Goal: Information Seeking & Learning: Learn about a topic

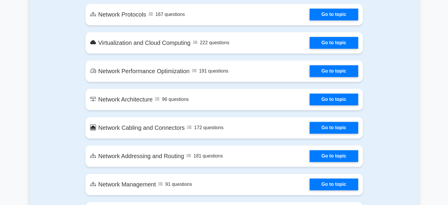
scroll to position [550, 0]
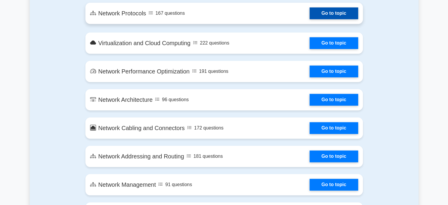
click at [338, 10] on link "Go to topic" at bounding box center [334, 13] width 48 height 12
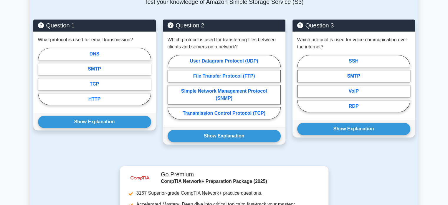
scroll to position [392, 0]
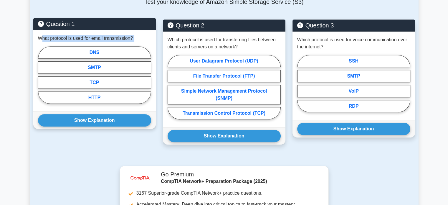
drag, startPoint x: 43, startPoint y: 34, endPoint x: 137, endPoint y: 35, distance: 94.0
click at [137, 35] on div "What protocol is used for email transmission? DNS SMTP TCP HTTP" at bounding box center [94, 70] width 123 height 81
click at [140, 34] on div "What protocol is used for email transmission? DNS SMTP TCP HTTP" at bounding box center [94, 70] width 123 height 81
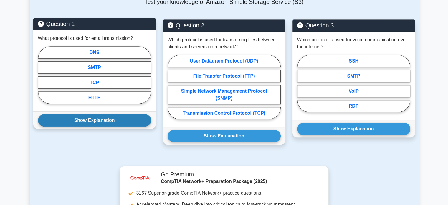
click at [106, 115] on button "Show Explanation" at bounding box center [94, 120] width 113 height 12
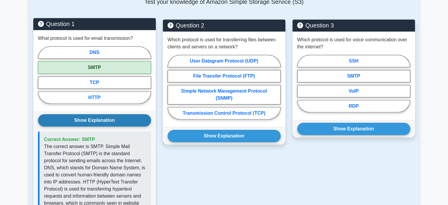
click at [106, 115] on button "Show Explanation" at bounding box center [94, 120] width 113 height 12
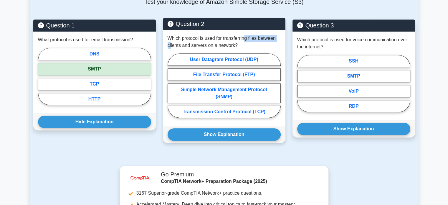
drag, startPoint x: 170, startPoint y: 35, endPoint x: 244, endPoint y: 32, distance: 73.4
click at [244, 35] on p "Which protocol is used for transferring files between clients and servers on a …" at bounding box center [224, 42] width 113 height 14
click at [182, 35] on p "Which protocol is used for transferring files between clients and servers on a …" at bounding box center [224, 42] width 113 height 14
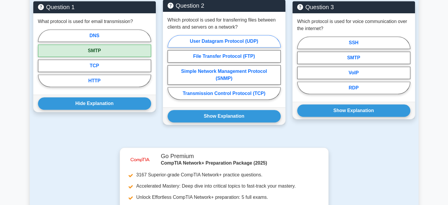
scroll to position [411, 0]
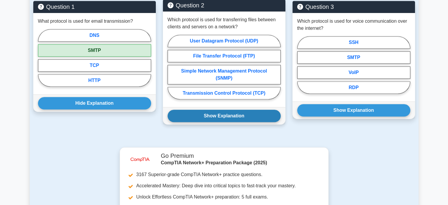
click at [222, 110] on button "Show Explanation" at bounding box center [224, 116] width 113 height 12
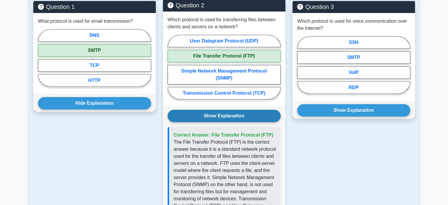
click at [222, 110] on button "Show Explanation" at bounding box center [224, 116] width 113 height 12
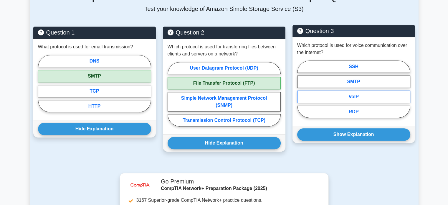
scroll to position [385, 0]
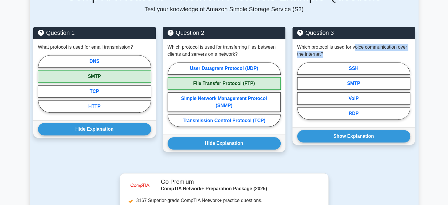
drag, startPoint x: 355, startPoint y: 40, endPoint x: 417, endPoint y: 44, distance: 61.7
click at [417, 44] on div "Question 3 Which protocol is used for voice communication over the internet? SS…" at bounding box center [354, 93] width 130 height 132
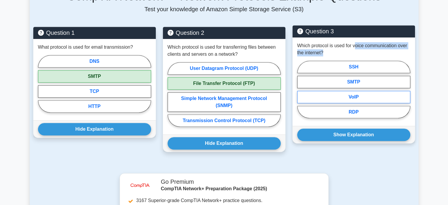
click at [340, 91] on label "VoIP" at bounding box center [353, 97] width 113 height 12
click at [301, 89] on input "VoIP" at bounding box center [299, 91] width 4 height 4
radio input "true"
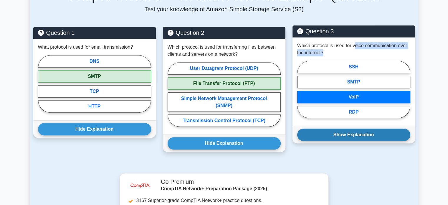
click at [339, 128] on button "Show Explanation" at bounding box center [353, 134] width 113 height 12
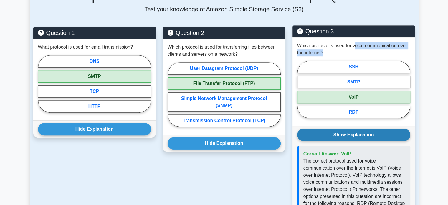
click at [339, 128] on button "Show Explanation" at bounding box center [353, 134] width 113 height 12
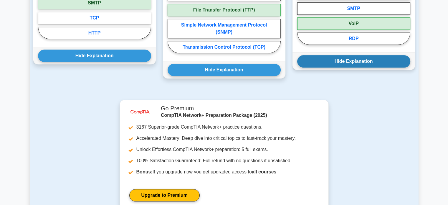
scroll to position [462, 0]
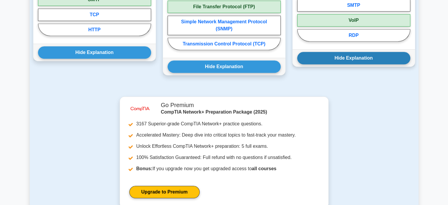
click at [344, 52] on button "Hide Explanation" at bounding box center [353, 58] width 113 height 12
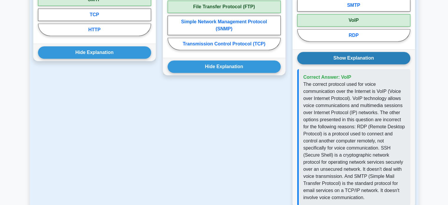
click at [344, 52] on button "Show Explanation" at bounding box center [353, 58] width 113 height 12
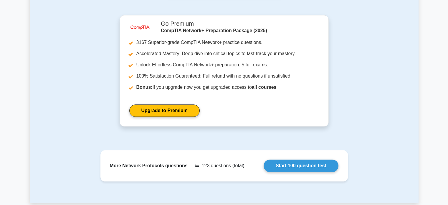
scroll to position [612, 0]
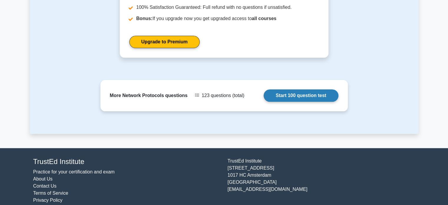
click at [301, 91] on link "Start 100 question test" at bounding box center [301, 95] width 75 height 12
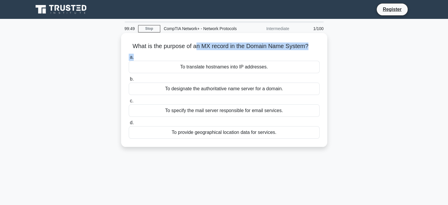
drag, startPoint x: 196, startPoint y: 51, endPoint x: 288, endPoint y: 53, distance: 91.4
click at [288, 53] on div "What is the purpose of an MX record in the Domain Name System? .spinner_0XTQ{tr…" at bounding box center [224, 89] width 202 height 109
click at [237, 70] on div "To translate hostnames into IP addresses." at bounding box center [224, 67] width 191 height 12
click at [129, 59] on input "a. To translate hostnames into IP addresses." at bounding box center [129, 57] width 0 height 4
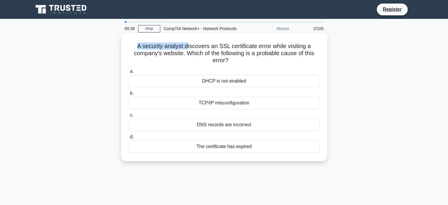
drag, startPoint x: 135, startPoint y: 49, endPoint x: 187, endPoint y: 46, distance: 51.9
click at [187, 46] on h5 "A security analyst discovers an SSL certificate error while visiting a company'…" at bounding box center [224, 53] width 192 height 22
click at [221, 147] on div "The certificate has expired" at bounding box center [224, 146] width 191 height 12
click at [129, 139] on input "d. The certificate has expired" at bounding box center [129, 137] width 0 height 4
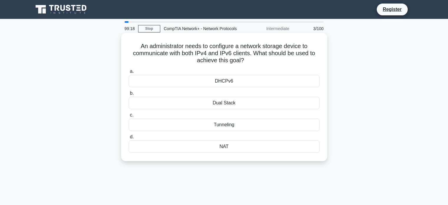
drag, startPoint x: 180, startPoint y: 54, endPoint x: 253, endPoint y: 61, distance: 73.4
click at [253, 61] on h5 "An administrator needs to configure a network storage device to communicate wit…" at bounding box center [224, 53] width 192 height 22
click at [241, 103] on div "Dual Stack" at bounding box center [224, 103] width 191 height 12
click at [129, 95] on input "b. Dual Stack" at bounding box center [129, 93] width 0 height 4
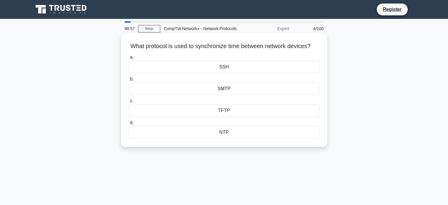
click at [223, 137] on div "NTP" at bounding box center [224, 132] width 191 height 12
click at [129, 125] on input "d. NTP" at bounding box center [129, 123] width 0 height 4
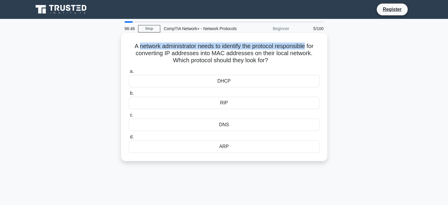
drag, startPoint x: 135, startPoint y: 46, endPoint x: 308, endPoint y: 44, distance: 173.3
click at [308, 44] on h5 "A network administrator needs to identify the protocol responsible for converti…" at bounding box center [224, 53] width 192 height 22
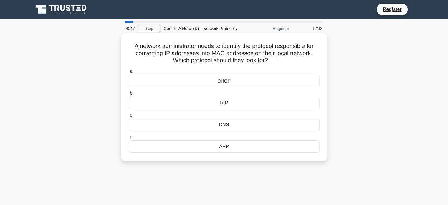
click at [307, 51] on h5 "A network administrator needs to identify the protocol responsible for converti…" at bounding box center [224, 53] width 192 height 22
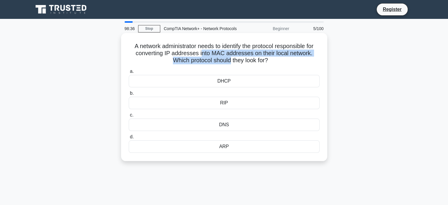
drag, startPoint x: 201, startPoint y: 56, endPoint x: 230, endPoint y: 65, distance: 29.7
click at [230, 64] on h5 "A network administrator needs to identify the protocol responsible for converti…" at bounding box center [224, 53] width 192 height 22
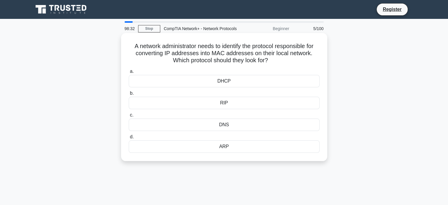
click at [218, 143] on div "ARP" at bounding box center [224, 146] width 191 height 12
click at [129, 139] on input "d. ARP" at bounding box center [129, 137] width 0 height 4
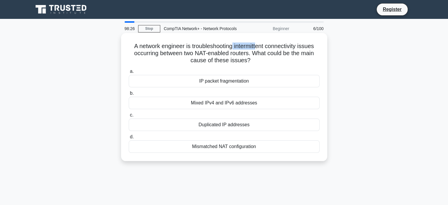
drag, startPoint x: 232, startPoint y: 47, endPoint x: 259, endPoint y: 47, distance: 27.4
click at [259, 47] on h5 "A network engineer is troubleshooting intermittent connectivity issues occurrin…" at bounding box center [224, 53] width 192 height 22
click at [206, 127] on div "Duplicated IP addresses" at bounding box center [224, 124] width 191 height 12
click at [129, 117] on input "c. Duplicated IP addresses" at bounding box center [129, 115] width 0 height 4
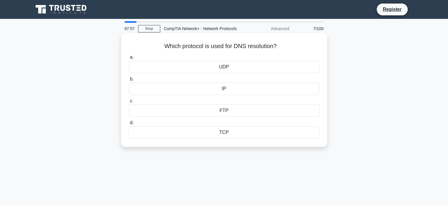
drag, startPoint x: 169, startPoint y: 46, endPoint x: 291, endPoint y: 52, distance: 121.8
click at [291, 52] on div "Which protocol is used for DNS resolution? .spinner_0XTQ{transform-origin:cente…" at bounding box center [224, 89] width 202 height 109
click at [240, 71] on div "UDP" at bounding box center [224, 67] width 191 height 12
click at [129, 59] on input "a. UDP" at bounding box center [129, 57] width 0 height 4
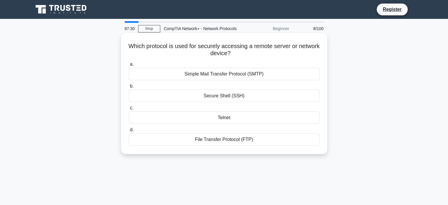
click at [233, 95] on div "Secure Shell (SSH)" at bounding box center [224, 96] width 191 height 12
click at [129, 88] on input "b. Secure Shell (SSH)" at bounding box center [129, 86] width 0 height 4
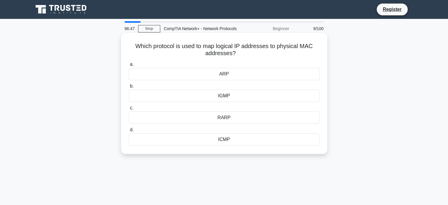
click at [241, 75] on div "ARP" at bounding box center [224, 74] width 191 height 12
click at [129, 66] on input "a. ARP" at bounding box center [129, 64] width 0 height 4
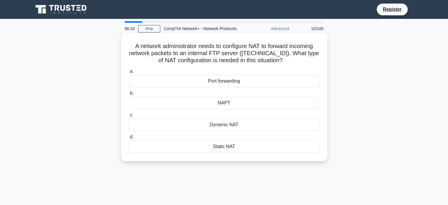
click at [223, 148] on div "Static NAT" at bounding box center [224, 146] width 191 height 12
click at [129, 139] on input "d. Static NAT" at bounding box center [129, 137] width 0 height 4
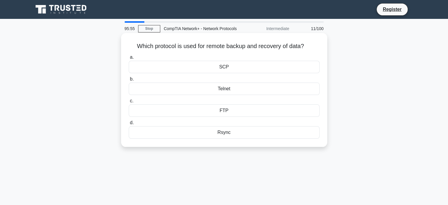
click at [228, 111] on div "FTP" at bounding box center [224, 110] width 191 height 12
click at [129, 103] on input "c. FTP" at bounding box center [129, 101] width 0 height 4
click at [218, 114] on div "HTTPS" at bounding box center [224, 110] width 191 height 12
click at [129, 103] on input "c. HTTPS" at bounding box center [129, 101] width 0 height 4
click at [234, 72] on div "SFTP" at bounding box center [224, 67] width 191 height 12
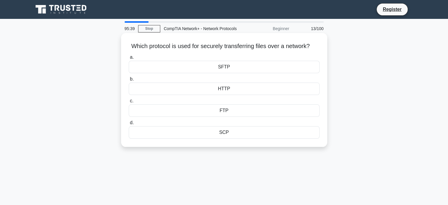
click at [129, 59] on input "a. SFTP" at bounding box center [129, 57] width 0 height 4
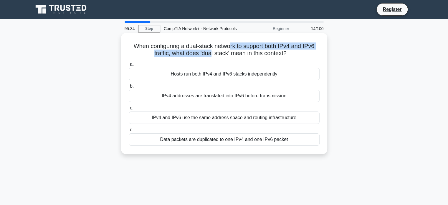
drag, startPoint x: 210, startPoint y: 50, endPoint x: 229, endPoint y: 49, distance: 18.9
click at [229, 49] on h5 "When configuring a dual-stack network to support both IPv4 and IPv6 traffic, wh…" at bounding box center [224, 49] width 192 height 15
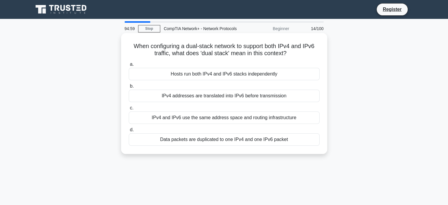
click at [261, 96] on div "IPv4 addresses are translated into IPv6 before transmission" at bounding box center [224, 96] width 191 height 12
click at [129, 88] on input "b. IPv4 addresses are translated into IPv6 before transmission" at bounding box center [129, 86] width 0 height 4
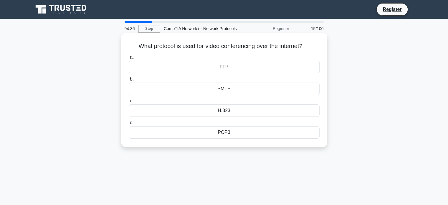
click at [262, 111] on div "H.323" at bounding box center [224, 110] width 191 height 12
click at [129, 103] on input "c. H.323" at bounding box center [129, 101] width 0 height 4
click at [262, 93] on div "RDP" at bounding box center [224, 89] width 191 height 12
click at [129, 81] on input "b. RDP" at bounding box center [129, 79] width 0 height 4
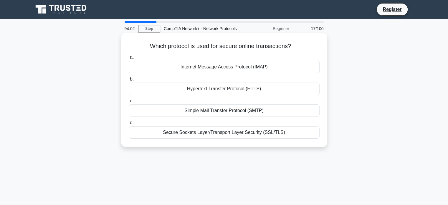
click at [303, 134] on div "Secure Sockets Layer/Transport Layer Security (SSL/TLS)" at bounding box center [224, 132] width 191 height 12
click at [129, 125] on input "d. Secure Sockets Layer/Transport Layer Security (SSL/TLS)" at bounding box center [129, 123] width 0 height 4
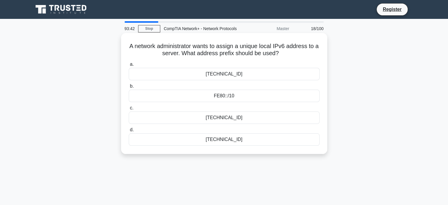
click at [289, 97] on div "FE80::/10" at bounding box center [224, 96] width 191 height 12
click at [129, 88] on input "b. FE80::/10" at bounding box center [129, 86] width 0 height 4
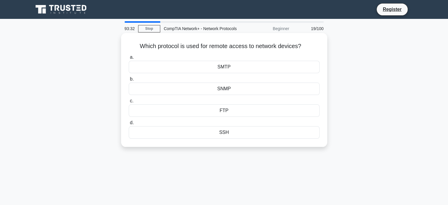
click at [277, 138] on div "SSH" at bounding box center [224, 132] width 191 height 12
click at [129, 125] on input "d. SSH" at bounding box center [129, 123] width 0 height 4
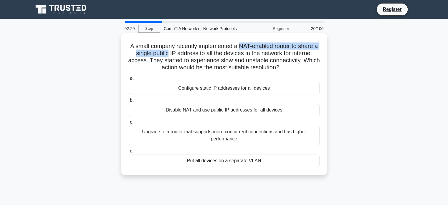
drag, startPoint x: 169, startPoint y: 52, endPoint x: 242, endPoint y: 43, distance: 73.6
click at [242, 43] on h5 "A small company recently implemented a NAT-enabled router to share a single pub…" at bounding box center [224, 56] width 192 height 29
click at [186, 79] on label "a. Configure static IP addresses for all devices" at bounding box center [224, 84] width 191 height 19
click at [129, 79] on input "a. Configure static IP addresses for all devices" at bounding box center [129, 79] width 0 height 4
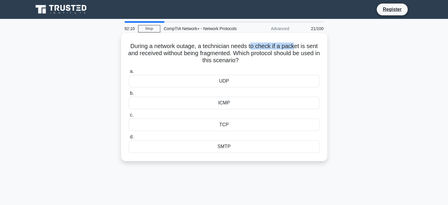
drag, startPoint x: 252, startPoint y: 47, endPoint x: 295, endPoint y: 49, distance: 42.5
click at [295, 49] on h5 "During a network outage, a technician needs to check if a packet is sent and re…" at bounding box center [224, 53] width 192 height 22
click at [286, 66] on div "During a network outage, a technician needs to check if a packet is sent and re…" at bounding box center [224, 96] width 202 height 123
drag, startPoint x: 236, startPoint y: 50, endPoint x: 252, endPoint y: 62, distance: 20.5
click at [252, 62] on h5 "During a network outage, a technician needs to check if a packet is sent and re…" at bounding box center [224, 53] width 192 height 22
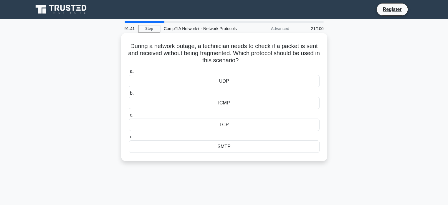
click at [246, 62] on icon ".spinner_0XTQ{transform-origin:center;animation:spinner_y6GP .75s linear infini…" at bounding box center [242, 60] width 7 height 7
click at [222, 85] on div "UDP" at bounding box center [224, 81] width 191 height 12
click at [129, 73] on input "a. UDP" at bounding box center [129, 72] width 0 height 4
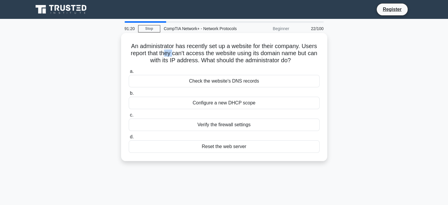
drag, startPoint x: 163, startPoint y: 50, endPoint x: 173, endPoint y: 50, distance: 10.3
click at [173, 50] on h5 "An administrator has recently set up a website for their company. Users report …" at bounding box center [224, 53] width 192 height 22
click at [199, 82] on div "Check the website's DNS records" at bounding box center [224, 81] width 191 height 12
click at [129, 73] on input "a. Check the website's DNS records" at bounding box center [129, 72] width 0 height 4
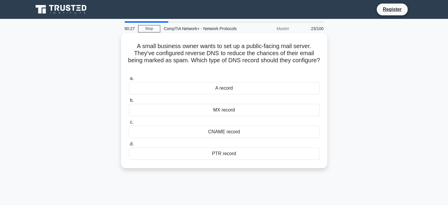
click at [231, 116] on div "MX record" at bounding box center [224, 110] width 191 height 12
click at [129, 102] on input "b. MX record" at bounding box center [129, 100] width 0 height 4
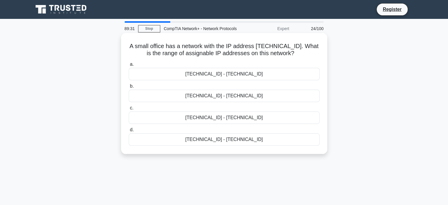
click at [215, 77] on div "192.168.100.128 - 192.168.100.158" at bounding box center [224, 74] width 191 height 12
click at [129, 66] on input "a. 192.168.100.128 - 192.168.100.158" at bounding box center [129, 64] width 0 height 4
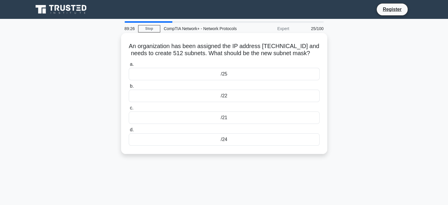
scroll to position [1, 0]
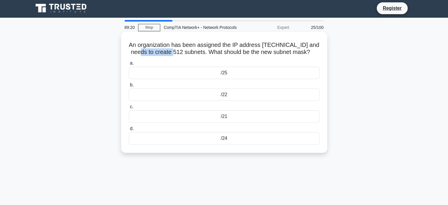
drag, startPoint x: 141, startPoint y: 50, endPoint x: 176, endPoint y: 49, distance: 34.2
click at [176, 49] on h5 "An organization has been assigned the IP address 172.16.0.0/16 and needs to cre…" at bounding box center [224, 48] width 192 height 15
click at [233, 113] on div "/21" at bounding box center [224, 116] width 191 height 12
click at [129, 109] on input "c. /21" at bounding box center [129, 107] width 0 height 4
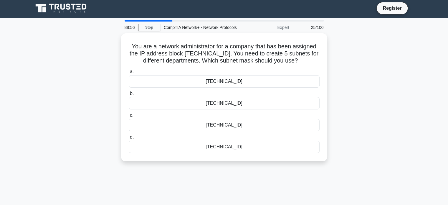
scroll to position [0, 0]
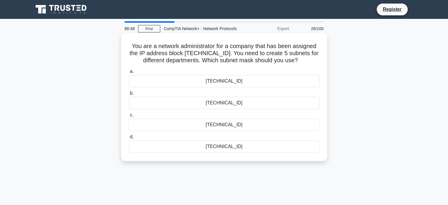
click at [232, 106] on div "255.255.255.0" at bounding box center [224, 103] width 191 height 12
click at [129, 95] on input "b. 255.255.255.0" at bounding box center [129, 93] width 0 height 4
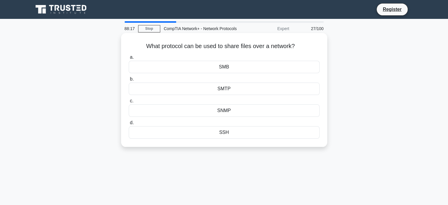
click at [228, 71] on div "SMB" at bounding box center [224, 67] width 191 height 12
click at [129, 59] on input "a. SMB" at bounding box center [129, 57] width 0 height 4
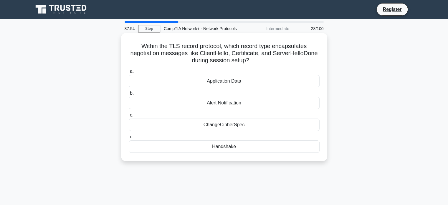
click at [224, 144] on div "Handshake" at bounding box center [224, 146] width 191 height 12
click at [129, 139] on input "d. Handshake" at bounding box center [129, 137] width 0 height 4
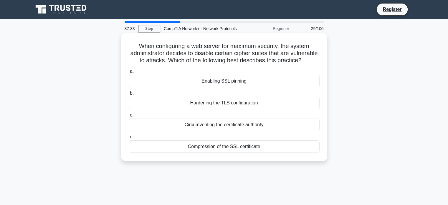
drag, startPoint x: 171, startPoint y: 50, endPoint x: 227, endPoint y: 84, distance: 65.8
click at [227, 84] on div "When configuring a web server for maximum security, the system administrator de…" at bounding box center [224, 96] width 202 height 123
click at [232, 87] on div "Enabling SSL pinning" at bounding box center [224, 81] width 191 height 12
click at [129, 73] on input "a. Enabling SSL pinning" at bounding box center [129, 72] width 0 height 4
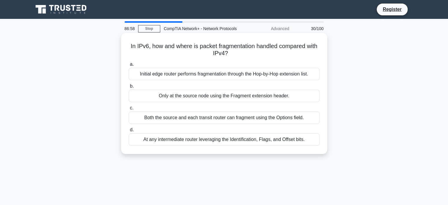
click at [239, 96] on div "Only at the source node using the Fragment extension header." at bounding box center [224, 96] width 191 height 12
click at [129, 88] on input "b. Only at the source node using the Fragment extension header." at bounding box center [129, 86] width 0 height 4
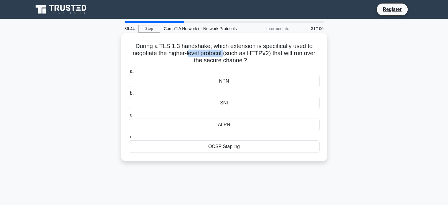
drag, startPoint x: 187, startPoint y: 55, endPoint x: 225, endPoint y: 52, distance: 37.2
click at [225, 52] on h5 "During a TLS 1.3 handshake, which extension is specifically used to negotiate t…" at bounding box center [224, 53] width 192 height 22
click at [237, 103] on div "SNI" at bounding box center [224, 103] width 191 height 12
click at [129, 95] on input "b. SNI" at bounding box center [129, 93] width 0 height 4
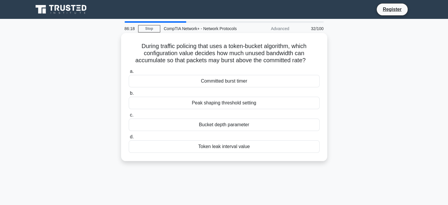
click at [248, 146] on div "Token leak interval value" at bounding box center [224, 146] width 191 height 12
click at [129, 139] on input "d. Token leak interval value" at bounding box center [129, 137] width 0 height 4
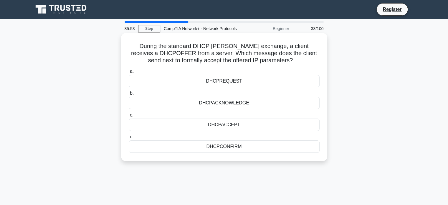
click at [271, 77] on div "DHCPREQUEST" at bounding box center [224, 81] width 191 height 12
click at [129, 73] on input "a. DHCPREQUEST" at bounding box center [129, 72] width 0 height 4
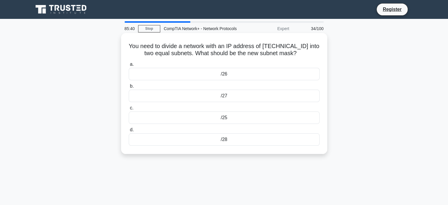
click at [236, 94] on div "/27" at bounding box center [224, 96] width 191 height 12
click at [129, 88] on input "b. /27" at bounding box center [129, 86] width 0 height 4
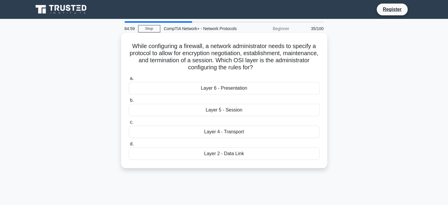
click at [241, 109] on div "Layer 5 - Session" at bounding box center [224, 110] width 191 height 12
click at [129, 102] on input "b. Layer 5 - Session" at bounding box center [129, 100] width 0 height 4
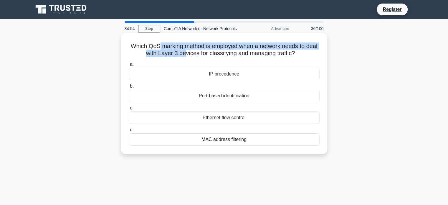
drag, startPoint x: 157, startPoint y: 48, endPoint x: 183, endPoint y: 52, distance: 26.8
click at [183, 52] on h5 "Which QoS marking method is employed when a network needs to deal with Layer 3 …" at bounding box center [224, 49] width 192 height 15
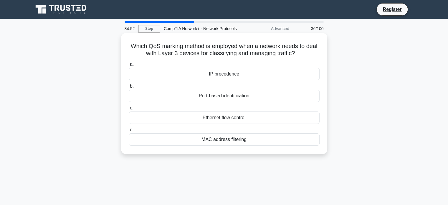
click at [189, 54] on h5 "Which QoS marking method is employed when a network needs to deal with Layer 3 …" at bounding box center [224, 49] width 192 height 15
click at [190, 54] on h5 "Which QoS marking method is employed when a network needs to deal with Layer 3 …" at bounding box center [224, 49] width 192 height 15
click at [206, 72] on div "IP precedence" at bounding box center [224, 74] width 191 height 12
click at [129, 66] on input "a. IP precedence" at bounding box center [129, 64] width 0 height 4
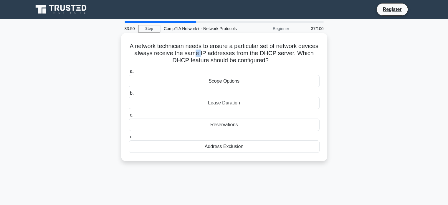
drag, startPoint x: 216, startPoint y: 53, endPoint x: 220, endPoint y: 56, distance: 5.7
click at [220, 56] on h5 "A network technician needs to ensure a particular set of network devices always…" at bounding box center [224, 53] width 192 height 22
click at [224, 121] on div "Reservations" at bounding box center [224, 124] width 191 height 12
click at [129, 117] on input "c. Reservations" at bounding box center [129, 115] width 0 height 4
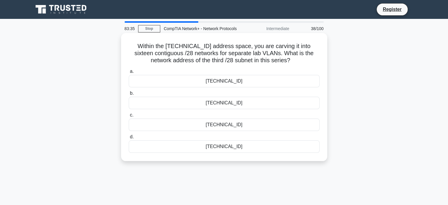
click at [239, 138] on label "d. 192.0.2.24" at bounding box center [224, 142] width 191 height 19
click at [129, 138] on input "d. 192.0.2.24" at bounding box center [129, 137] width 0 height 4
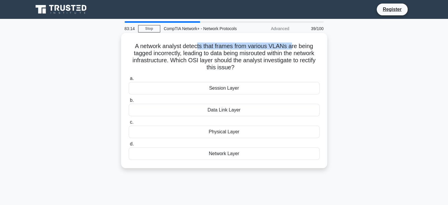
drag, startPoint x: 197, startPoint y: 44, endPoint x: 292, endPoint y: 49, distance: 95.0
click at [292, 49] on h5 "A network analyst detects that frames from various VLANs are being tagged incor…" at bounding box center [224, 56] width 192 height 29
drag, startPoint x: 258, startPoint y: 54, endPoint x: 269, endPoint y: 54, distance: 10.9
click at [269, 54] on h5 "A network analyst detects that frames from various VLANs are being tagged incor…" at bounding box center [224, 56] width 192 height 29
click at [239, 154] on div "Network Layer" at bounding box center [224, 153] width 191 height 12
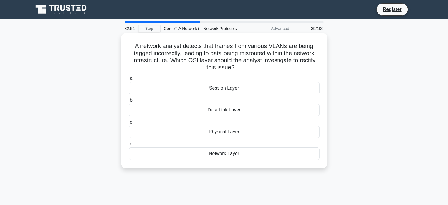
click at [129, 146] on input "d. Network Layer" at bounding box center [129, 144] width 0 height 4
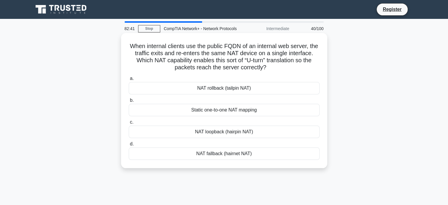
click at [220, 115] on div "Static one-to-one NAT mapping" at bounding box center [224, 110] width 191 height 12
click at [129, 102] on input "b. Static one-to-one NAT mapping" at bounding box center [129, 100] width 0 height 4
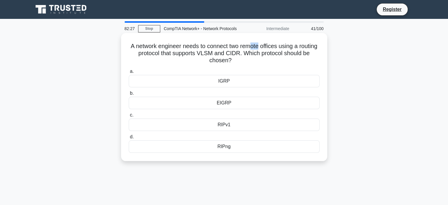
drag, startPoint x: 261, startPoint y: 48, endPoint x: 271, endPoint y: 45, distance: 10.4
click at [271, 45] on h5 "A network engineer needs to connect two remote offices using a routing protocol…" at bounding box center [224, 53] width 192 height 22
click at [250, 103] on div "EIGRP" at bounding box center [224, 103] width 191 height 12
click at [129, 95] on input "b. EIGRP" at bounding box center [129, 93] width 0 height 4
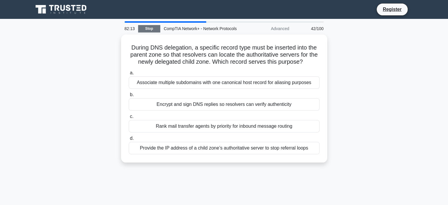
click at [153, 27] on link "Stop" at bounding box center [149, 28] width 22 height 7
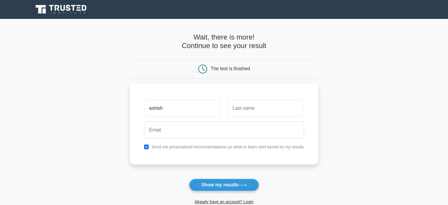
type input "ashish"
type input "rajput"
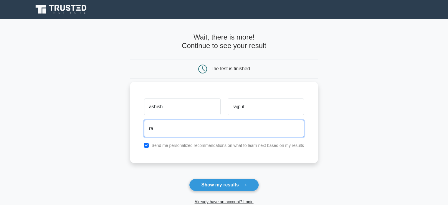
type input "ramswaroop998877@gmail.com"
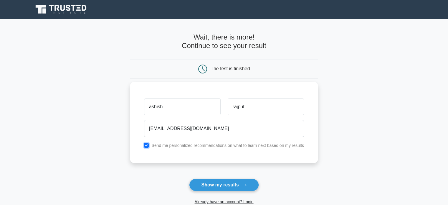
click at [147, 144] on input "checkbox" at bounding box center [146, 145] width 5 height 5
checkbox input "false"
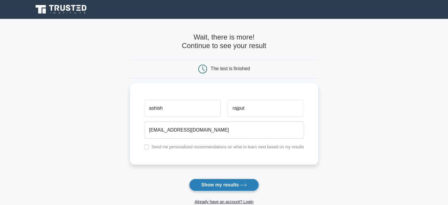
click at [205, 185] on button "Show my results" at bounding box center [224, 185] width 70 height 12
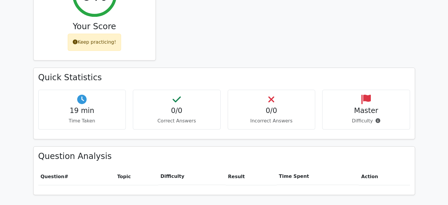
scroll to position [247, 0]
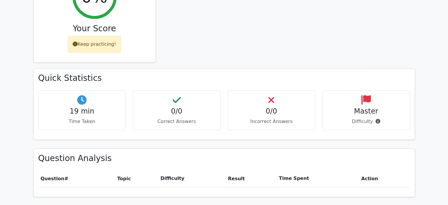
click at [267, 118] on p "Incorrect Answers" at bounding box center [272, 121] width 78 height 7
click at [339, 107] on h4 "Master" at bounding box center [366, 111] width 78 height 9
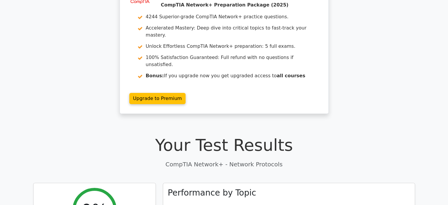
scroll to position [0, 0]
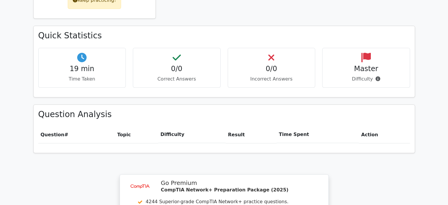
scroll to position [293, 0]
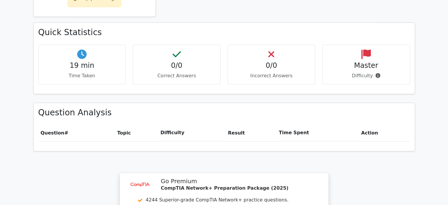
click at [281, 61] on h4 "0/0" at bounding box center [272, 65] width 78 height 9
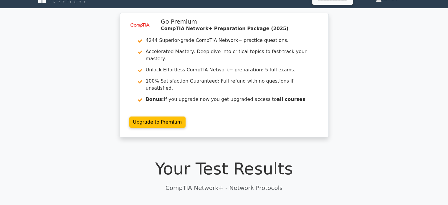
scroll to position [0, 0]
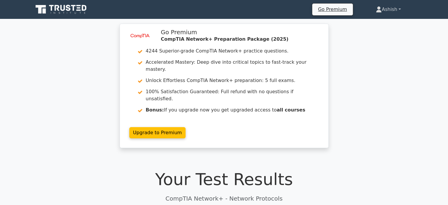
click at [384, 8] on link "Ashish" at bounding box center [388, 10] width 53 height 12
click at [365, 33] on link "Settings" at bounding box center [385, 32] width 47 height 9
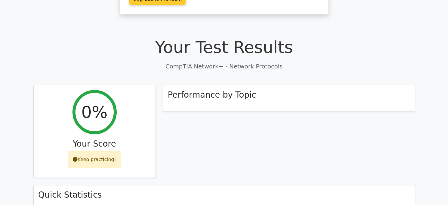
scroll to position [133, 0]
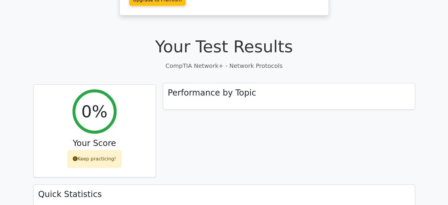
click at [213, 88] on h3 "Performance by Topic" at bounding box center [212, 93] width 88 height 10
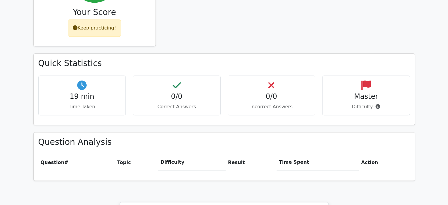
scroll to position [264, 0]
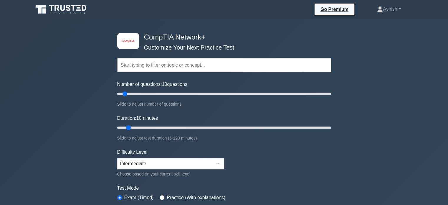
click at [150, 121] on label "Duration: 10 minutes" at bounding box center [137, 118] width 41 height 7
click at [150, 124] on input "Duration: 10 minutes" at bounding box center [224, 127] width 214 height 7
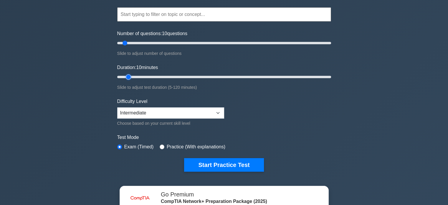
scroll to position [52, 0]
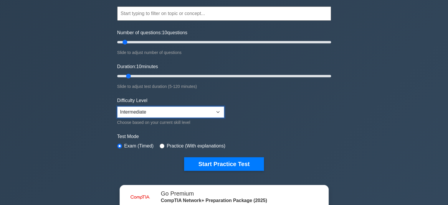
click at [152, 112] on select "Beginner Intermediate Expert" at bounding box center [170, 111] width 107 height 11
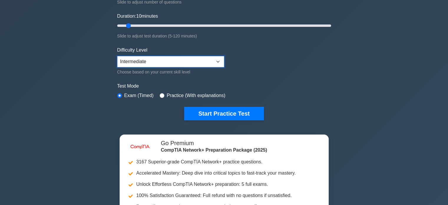
scroll to position [103, 0]
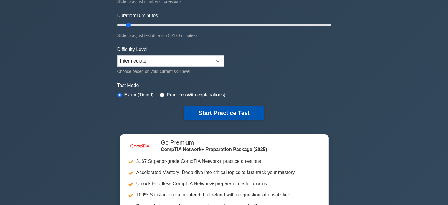
click at [206, 112] on button "Start Practice Test" at bounding box center [224, 113] width 80 height 14
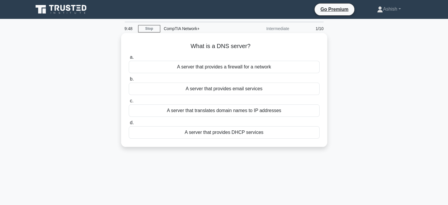
click at [204, 112] on div "A server that translates domain names to IP addresses" at bounding box center [224, 110] width 191 height 12
click at [129, 103] on input "c. A server that translates domain names to IP addresses" at bounding box center [129, 101] width 0 height 4
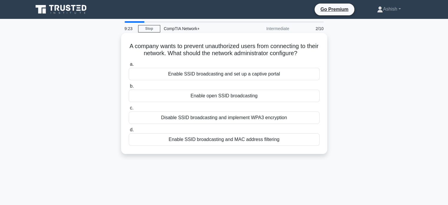
click at [245, 137] on div "Enable SSID broadcasting and MAC address filtering" at bounding box center [224, 139] width 191 height 12
click at [129, 132] on input "d. Enable SSID broadcasting and MAC address filtering" at bounding box center [129, 130] width 0 height 4
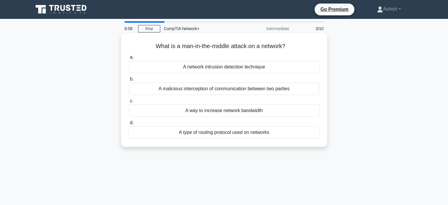
click at [226, 89] on div "A malicious interception of communication between two parties" at bounding box center [224, 89] width 191 height 12
click at [129, 81] on input "b. A malicious interception of communication between two parties" at bounding box center [129, 79] width 0 height 4
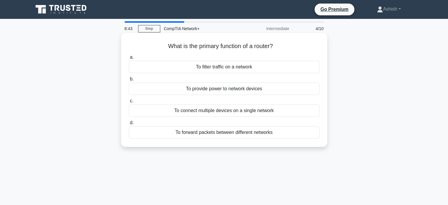
click at [255, 134] on div "To forward packets between different networks" at bounding box center [224, 132] width 191 height 12
click at [129, 125] on input "d. To forward packets between different networks" at bounding box center [129, 123] width 0 height 4
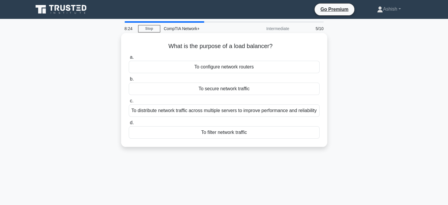
click at [258, 138] on div "To filter network traffic" at bounding box center [224, 132] width 191 height 12
click at [129, 125] on input "d. To filter network traffic" at bounding box center [129, 123] width 0 height 4
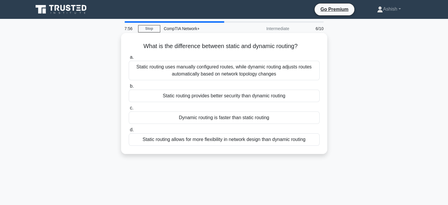
click at [258, 69] on div "Static routing uses manually configured routes, while dynamic routing adjusts r…" at bounding box center [224, 70] width 191 height 19
click at [129, 59] on input "a. Static routing uses manually configured routes, while dynamic routing adjust…" at bounding box center [129, 57] width 0 height 4
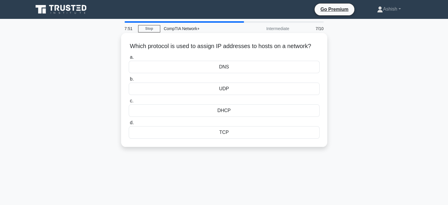
click at [232, 117] on div "DHCP" at bounding box center [224, 110] width 191 height 12
click at [129, 103] on input "c. DHCP" at bounding box center [129, 101] width 0 height 4
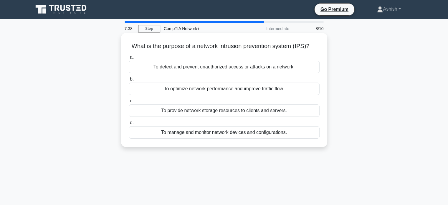
click at [277, 70] on div "To detect and prevent unauthorized access or attacks on a network." at bounding box center [224, 67] width 191 height 12
click at [129, 59] on input "a. To detect and prevent unauthorized access or attacks on a network." at bounding box center [129, 57] width 0 height 4
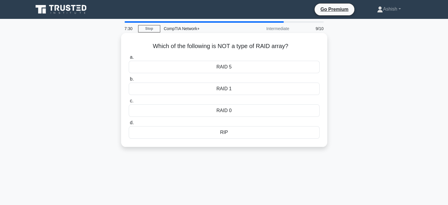
click at [252, 134] on div "RIP" at bounding box center [224, 132] width 191 height 12
click at [129, 125] on input "d. RIP" at bounding box center [129, 123] width 0 height 4
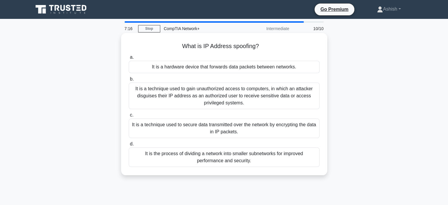
click at [251, 90] on div "It is a technique used to gain unauthorized access to computers, in which an at…" at bounding box center [224, 96] width 191 height 27
click at [129, 81] on input "b. It is a technique used to gain unauthorized access to computers, in which an…" at bounding box center [129, 79] width 0 height 4
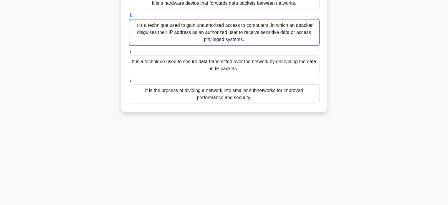
scroll to position [75, 0]
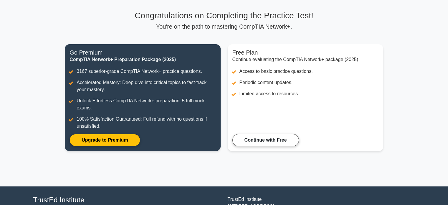
scroll to position [35, 0]
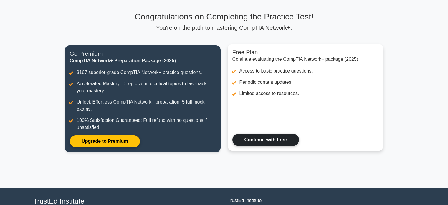
click at [269, 136] on link "Continue with Free" at bounding box center [265, 139] width 67 height 12
